Goal: Understand process/instructions

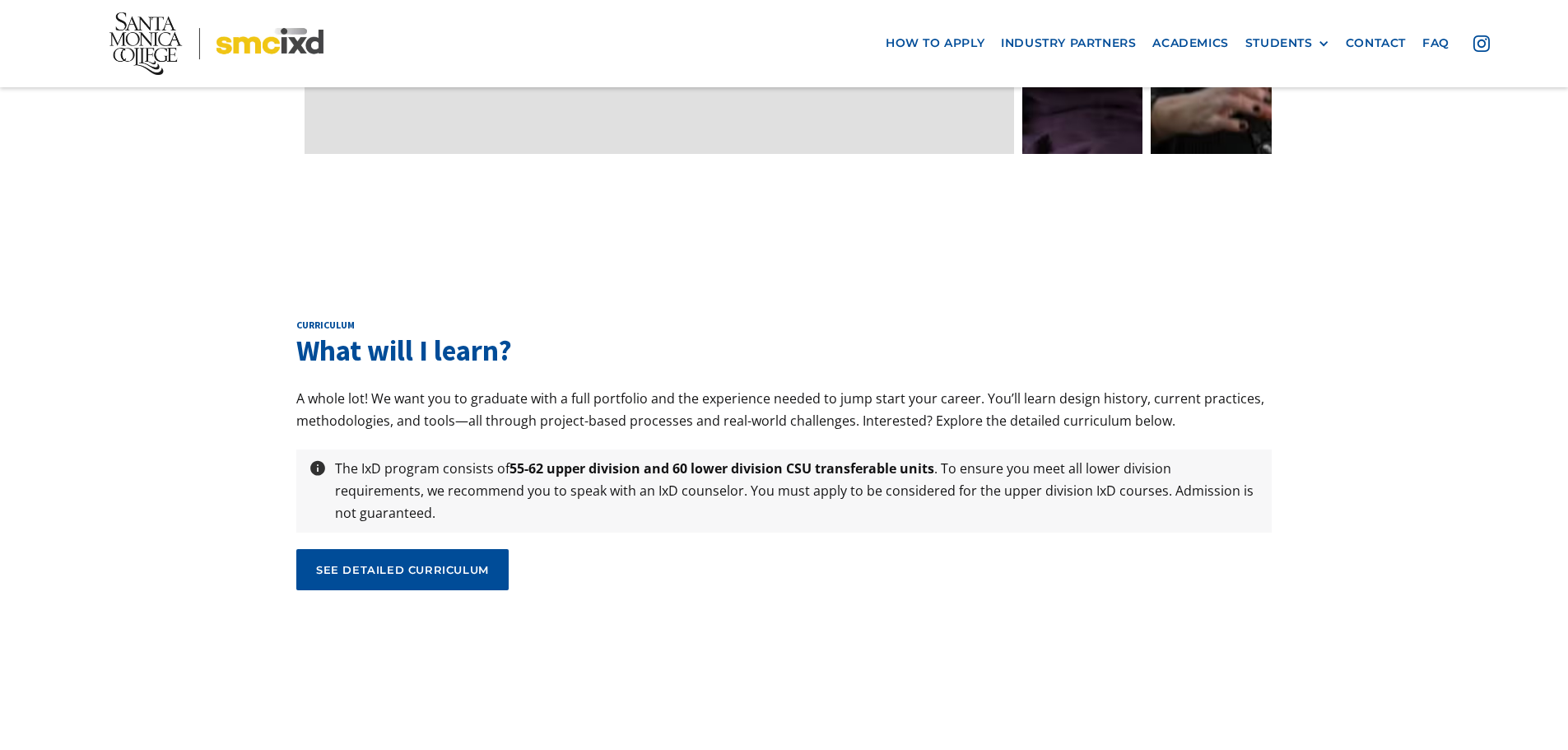
scroll to position [5679, 0]
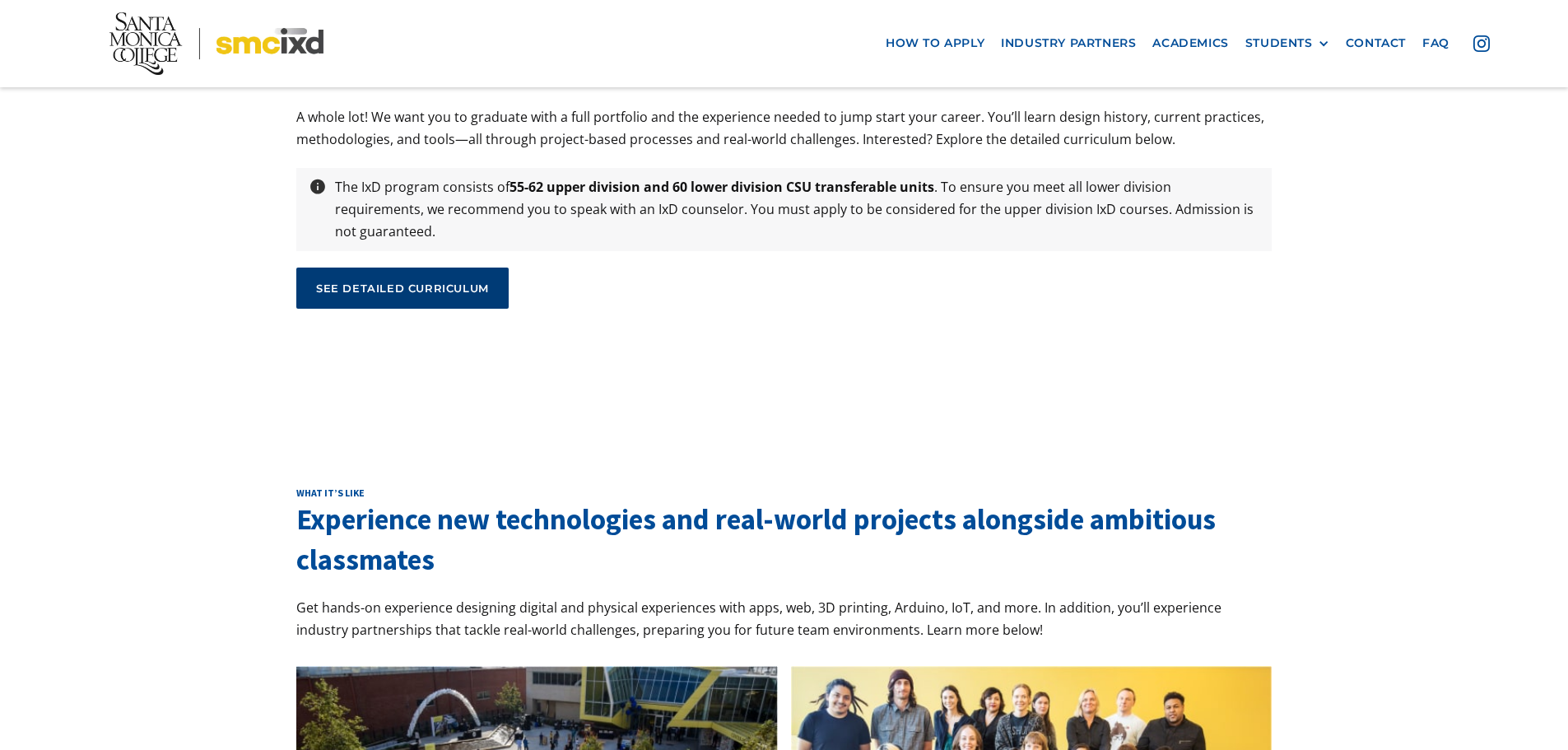
click at [359, 267] on link "see detailed curriculum" at bounding box center [402, 288] width 212 height 41
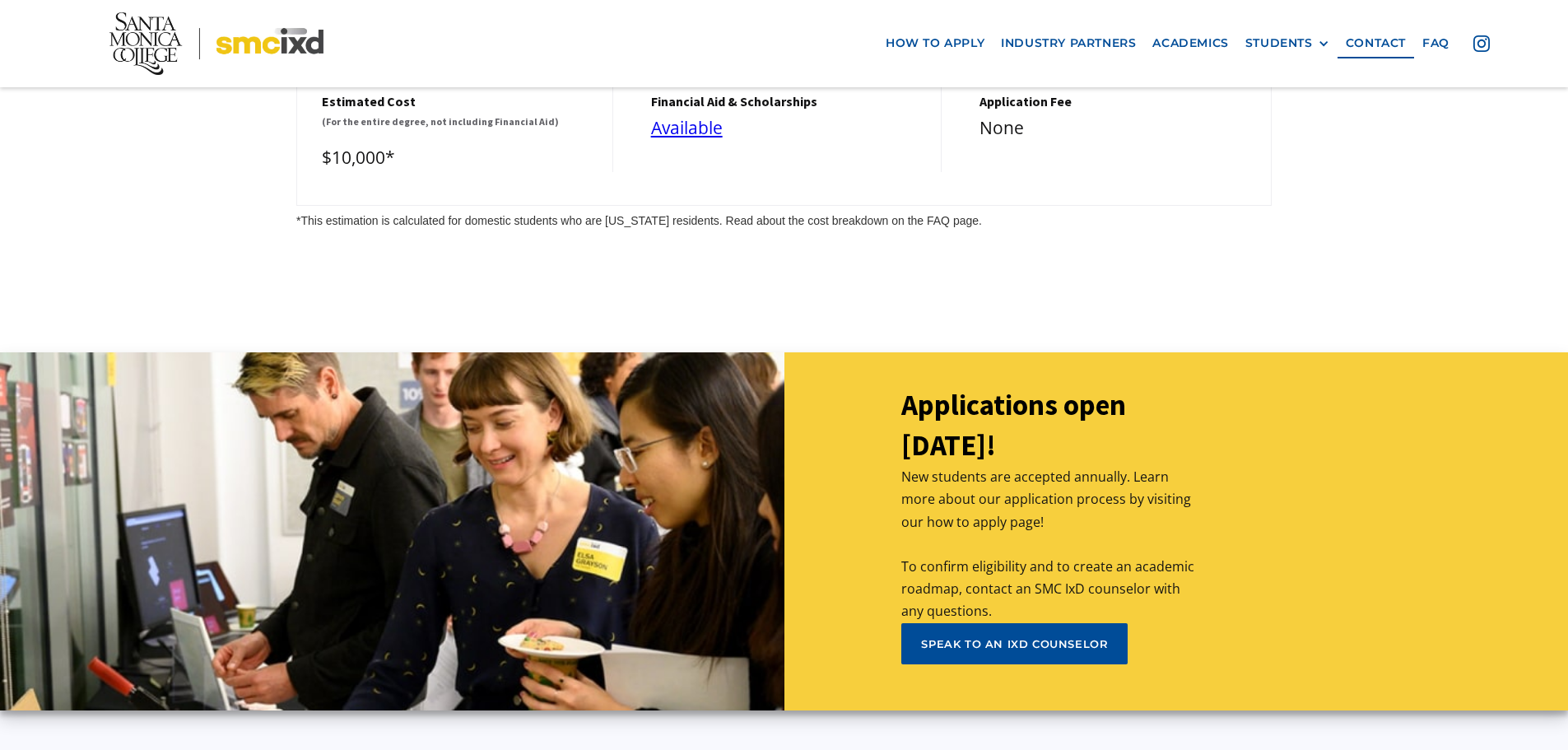
scroll to position [7407, 0]
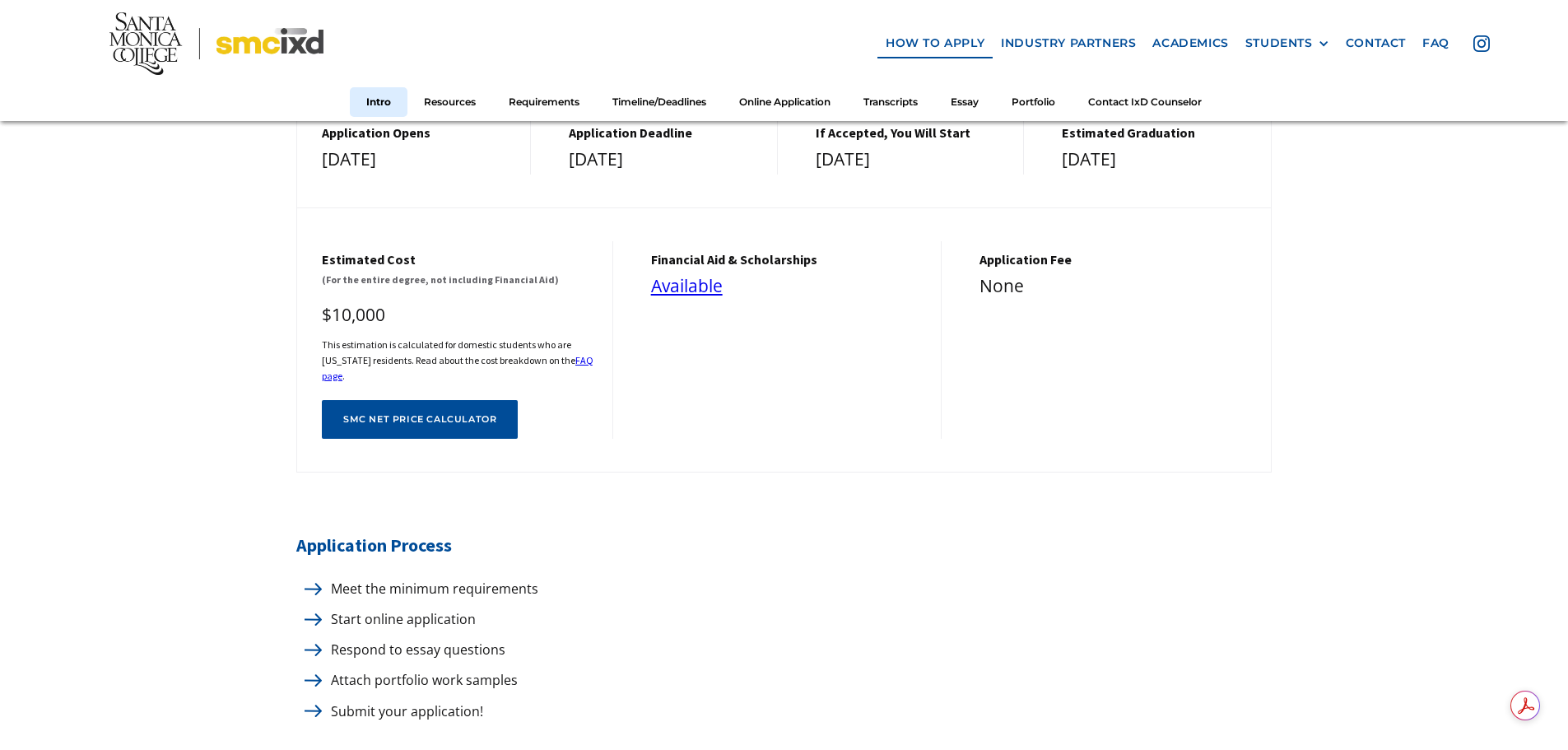
scroll to position [658, 0]
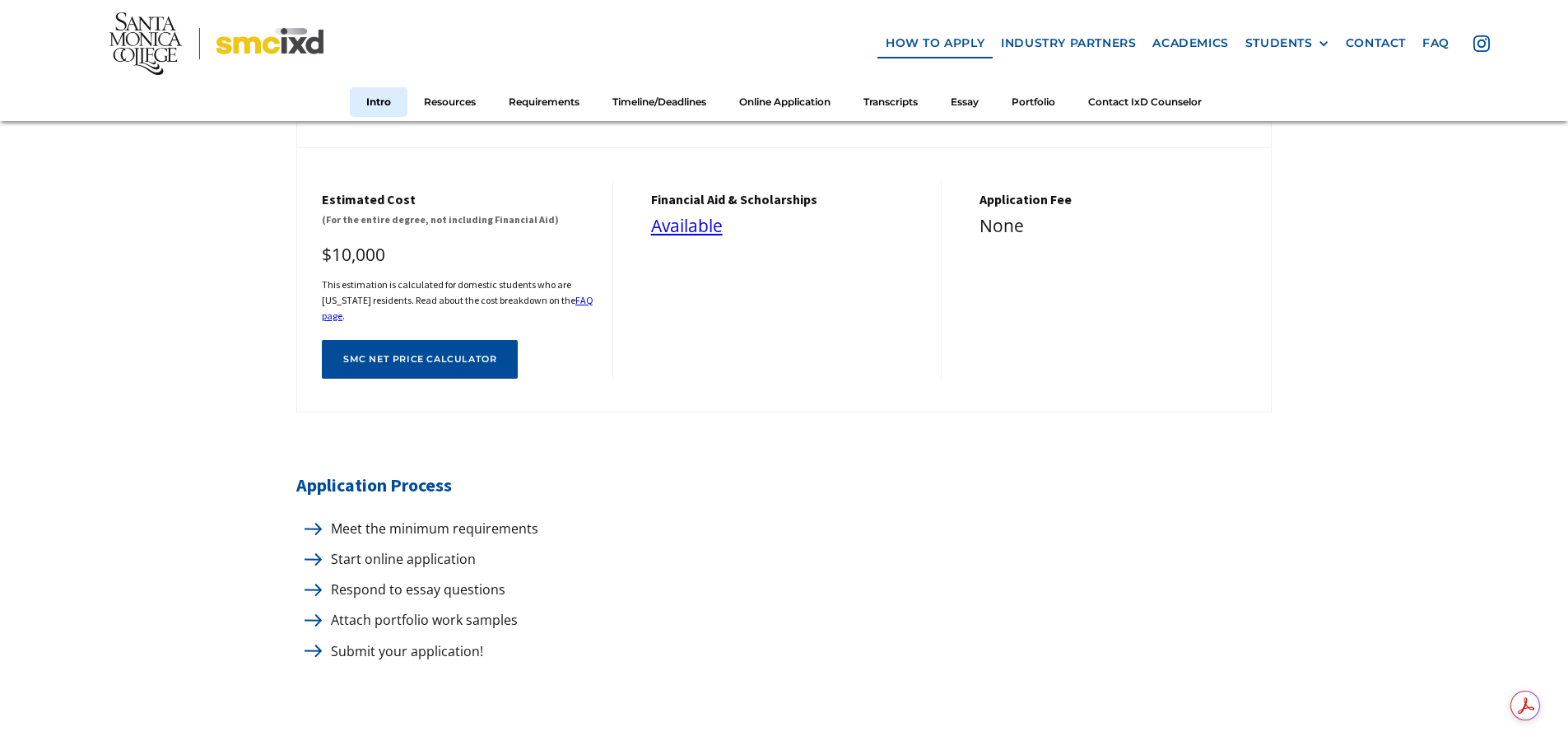
click at [312, 522] on img at bounding box center [313, 528] width 17 height 12
click at [351, 518] on p "Meet the minimum requirements" at bounding box center [430, 529] width 216 height 22
drag, startPoint x: 303, startPoint y: 548, endPoint x: 309, endPoint y: 536, distance: 13.4
click at [305, 548] on div at bounding box center [309, 559] width 27 height 22
click at [330, 518] on p "Meet the minimum requirements" at bounding box center [430, 529] width 216 height 22
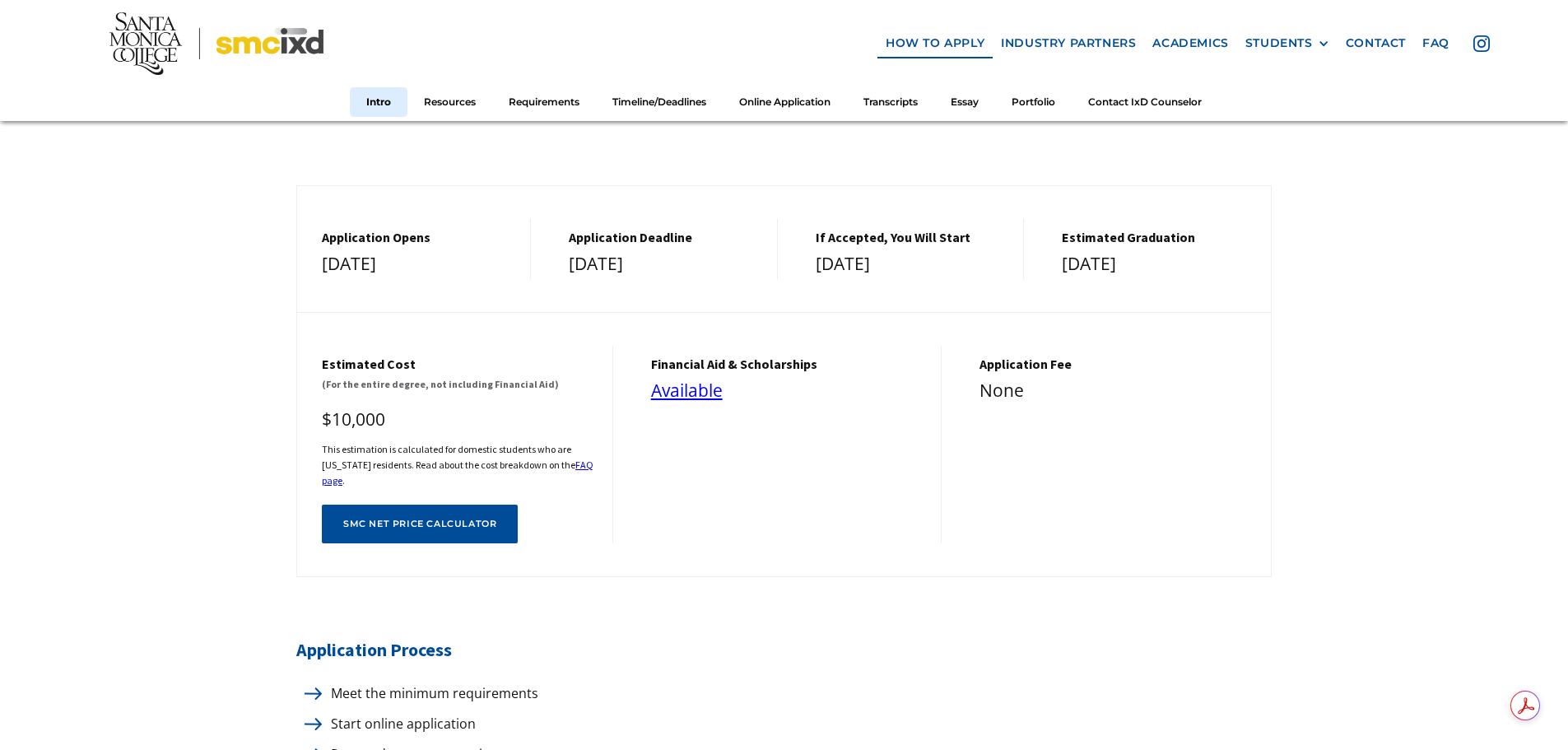
scroll to position [0, 0]
